Goal: Task Accomplishment & Management: Manage account settings

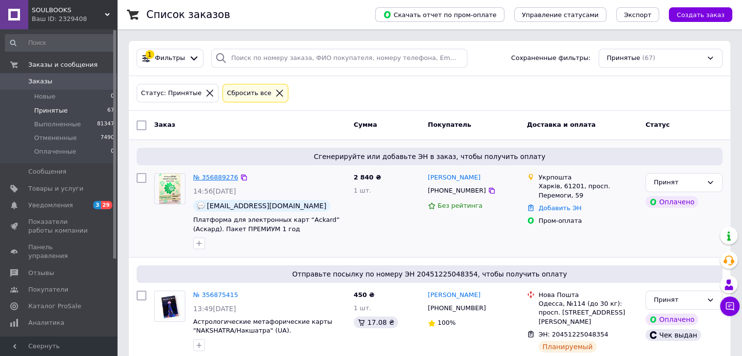
click at [211, 177] on link "№ 356889276" at bounding box center [215, 177] width 45 height 7
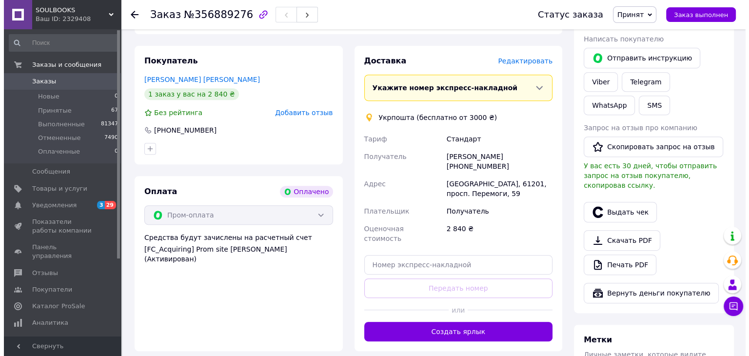
scroll to position [488, 0]
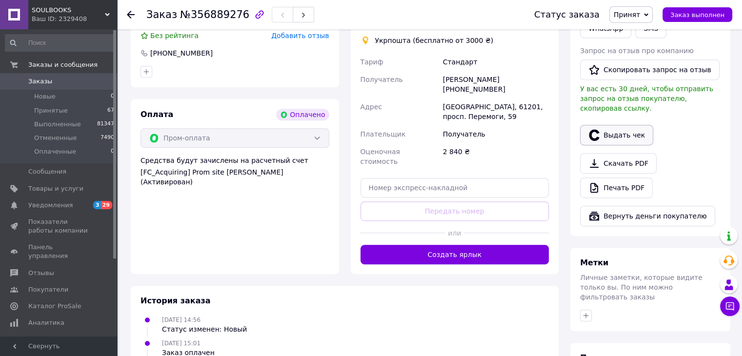
click at [601, 125] on button "Выдать чек" at bounding box center [616, 135] width 73 height 20
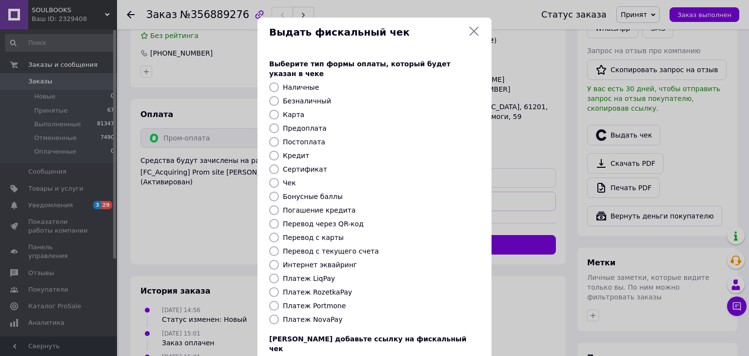
click at [314, 288] on label "Платеж RozetkaPay" at bounding box center [317, 292] width 69 height 8
click at [279, 287] on input "Платеж RozetkaPay" at bounding box center [274, 292] width 10 height 10
radio input "true"
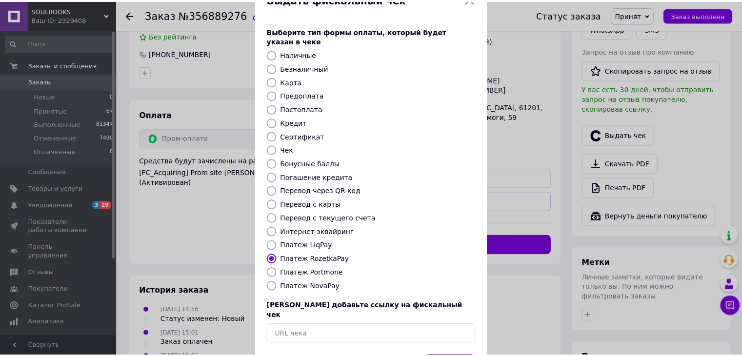
scroll to position [62, 0]
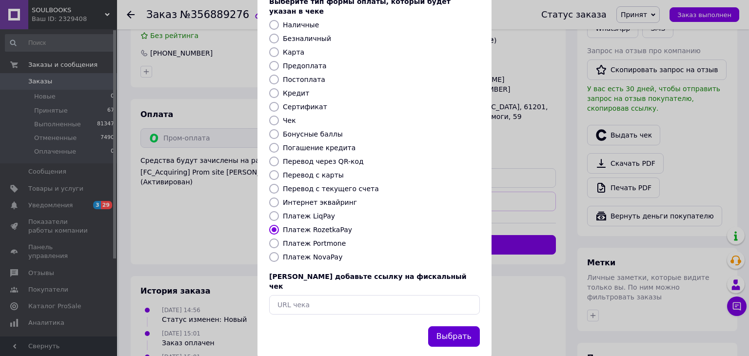
click at [464, 326] on button "Выбрать" at bounding box center [454, 336] width 52 height 21
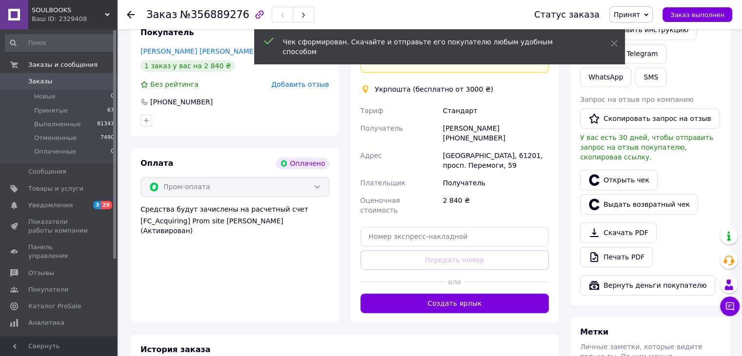
scroll to position [390, 0]
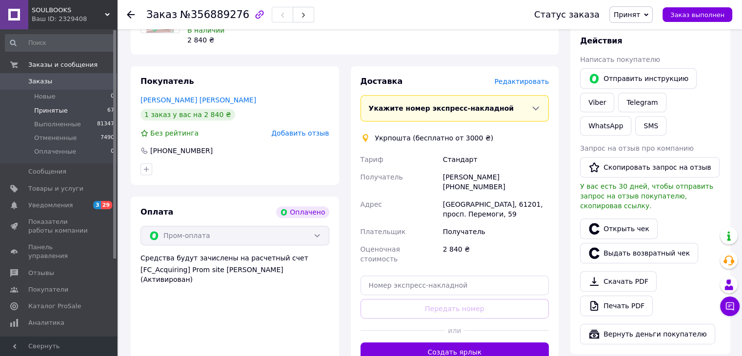
click at [56, 105] on li "Принятые 67" at bounding box center [60, 111] width 120 height 14
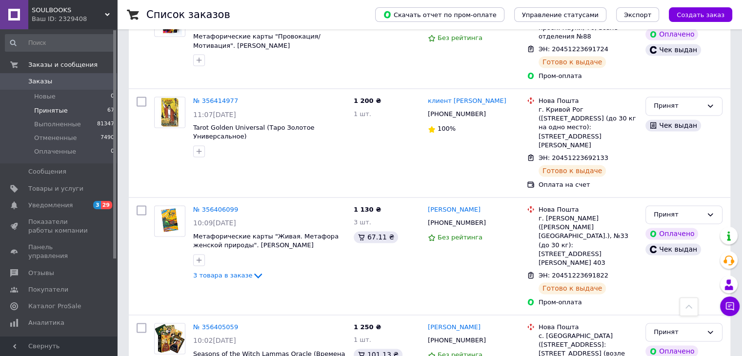
scroll to position [5200, 0]
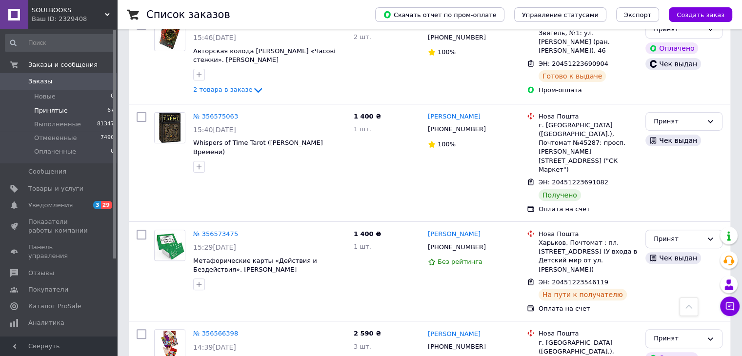
scroll to position [3981, 0]
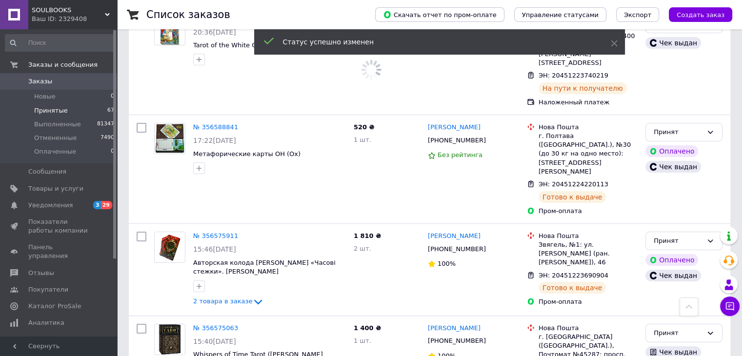
scroll to position [3639, 0]
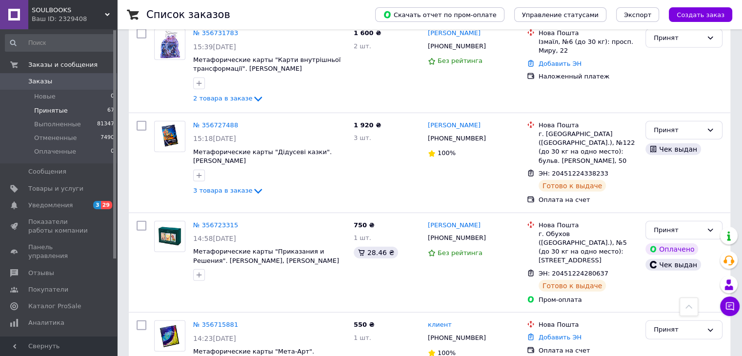
scroll to position [2615, 0]
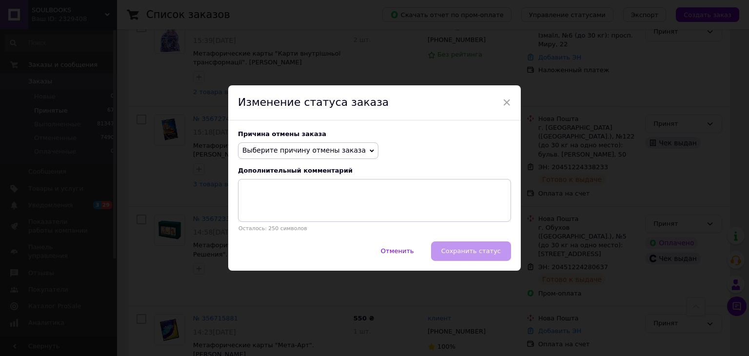
click at [291, 151] on span "Выберите причину отмены заказа" at bounding box center [303, 150] width 123 height 8
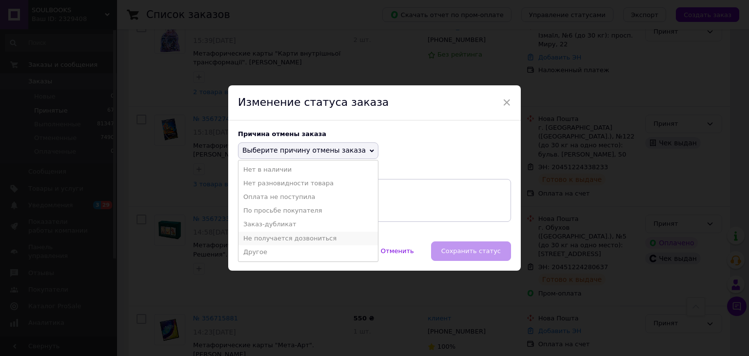
click at [271, 238] on li "Не получается дозвониться" at bounding box center [307, 239] width 139 height 14
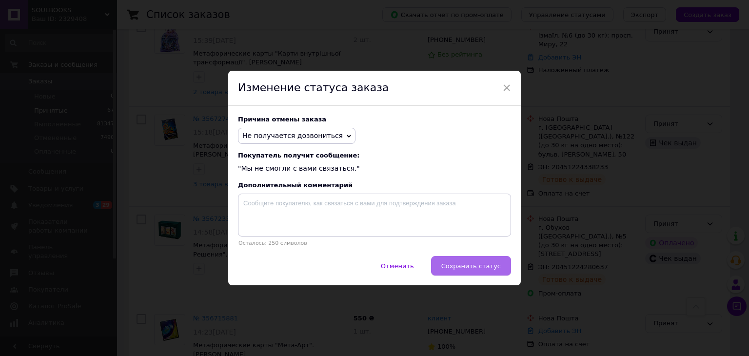
click at [455, 261] on button "Сохранить статус" at bounding box center [471, 266] width 80 height 20
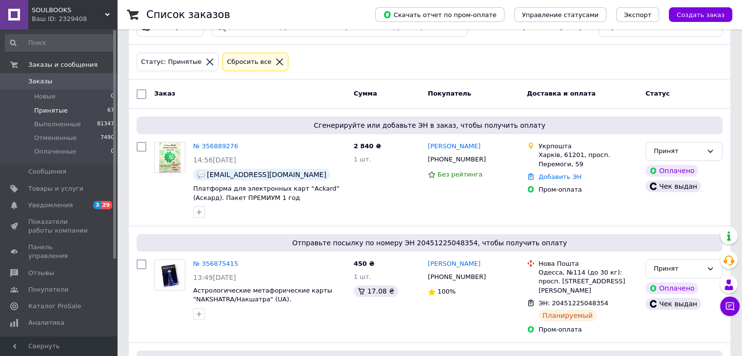
scroll to position [0, 0]
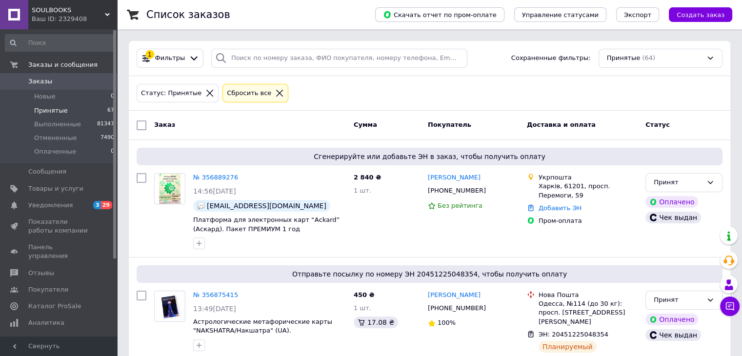
click at [38, 110] on span "Принятые" at bounding box center [51, 110] width 34 height 9
click at [32, 82] on span "Заказы" at bounding box center [40, 81] width 24 height 9
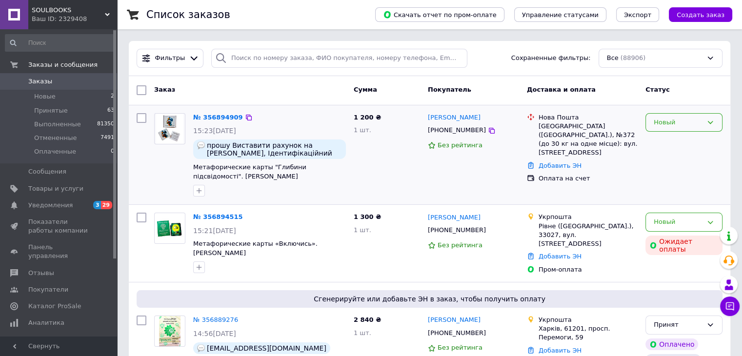
click at [665, 121] on div "Новый" at bounding box center [677, 123] width 49 height 10
click at [657, 141] on li "Принят" at bounding box center [684, 143] width 76 height 18
drag, startPoint x: 191, startPoint y: 166, endPoint x: 256, endPoint y: 176, distance: 66.1
click at [256, 176] on div "№ 356894909 15:23[DATE] прошу Виставити рахунок на [PERSON_NAME], Ідентифікацій…" at bounding box center [269, 155] width 160 height 92
copy span "Метафорические карты "Глибини підсвідомості". [PERSON_NAME]"
